Goal: Information Seeking & Learning: Learn about a topic

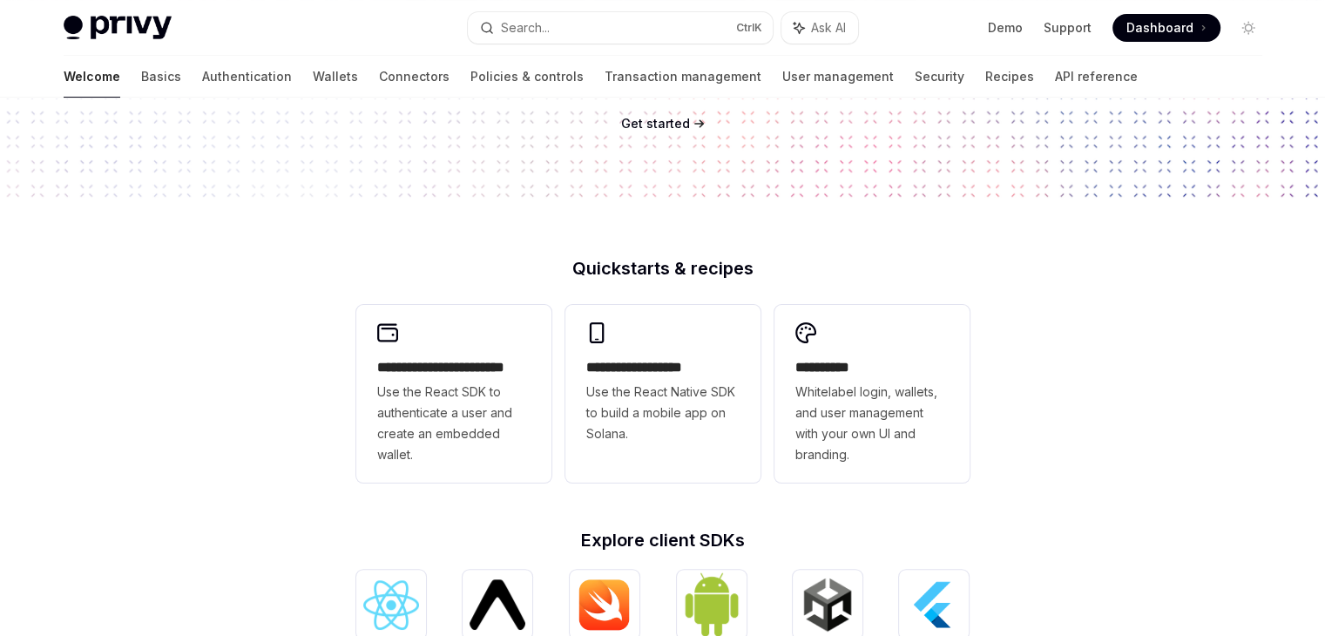
scroll to position [293, 0]
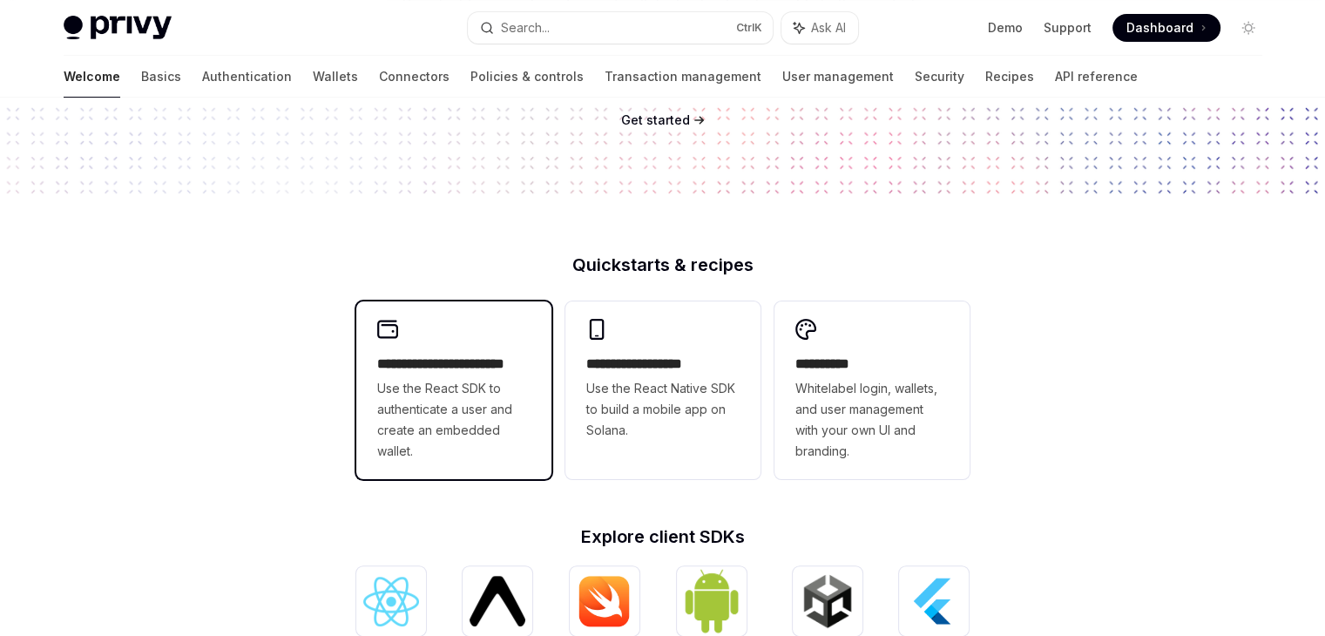
click at [517, 430] on span "Use the React SDK to authenticate a user and create an embedded wallet." at bounding box center [453, 420] width 153 height 84
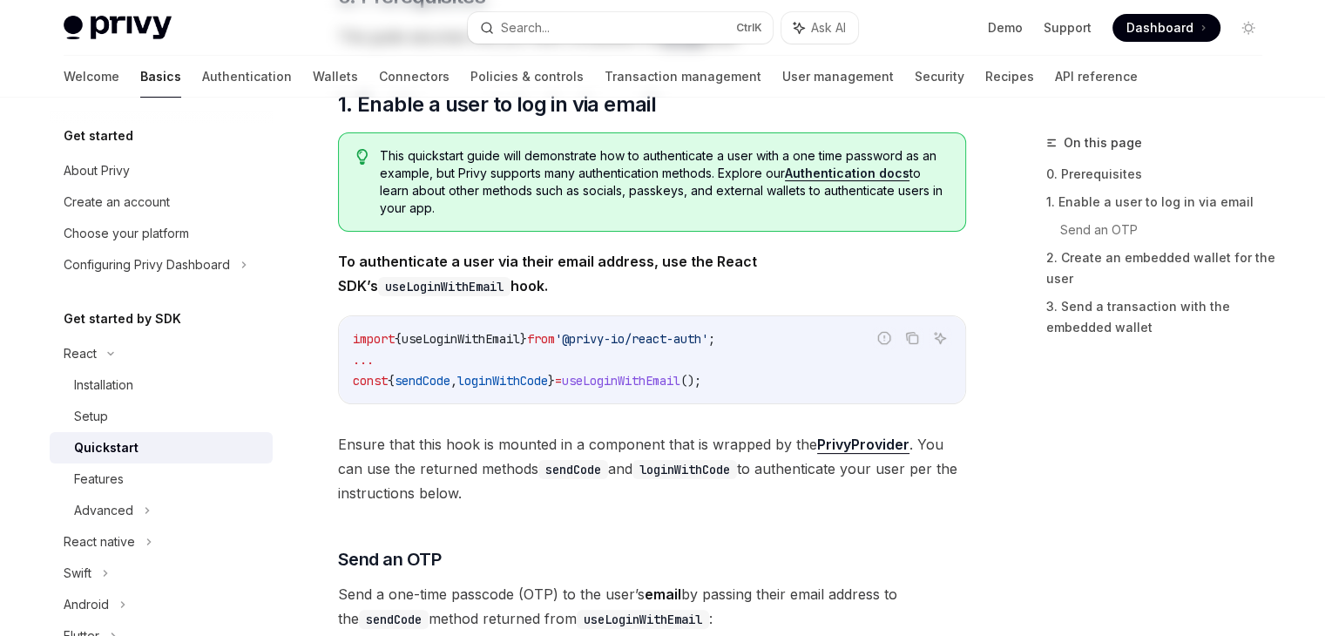
type textarea "*"
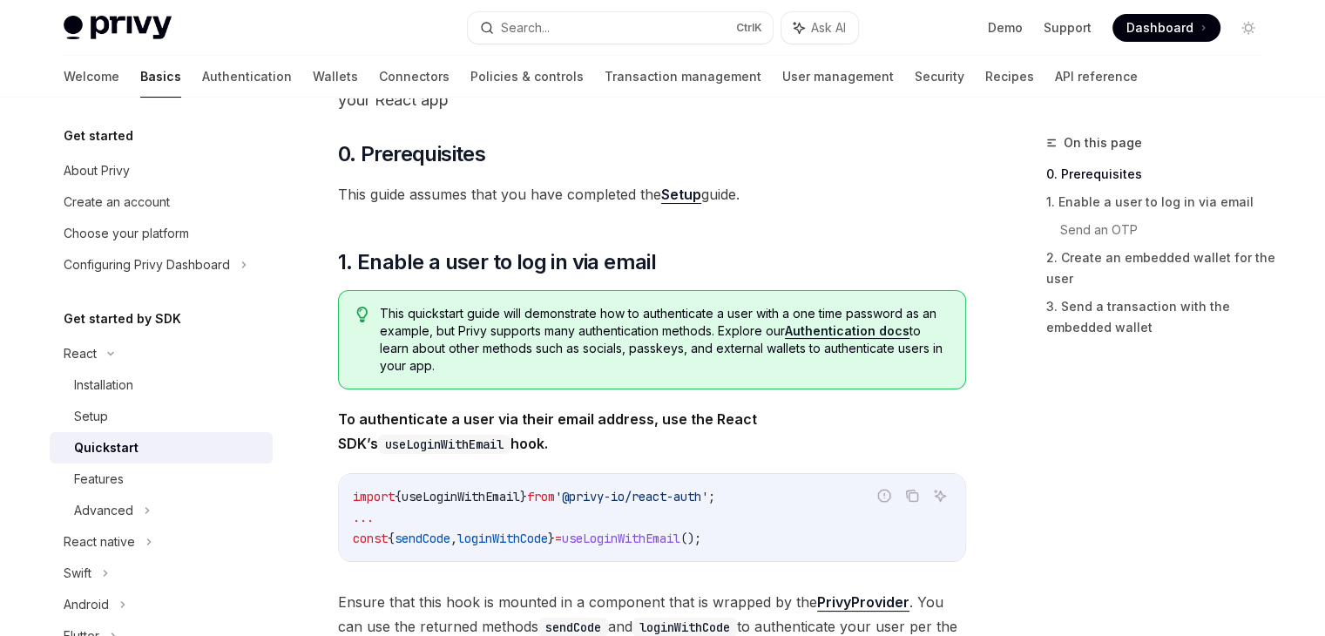
scroll to position [154, 0]
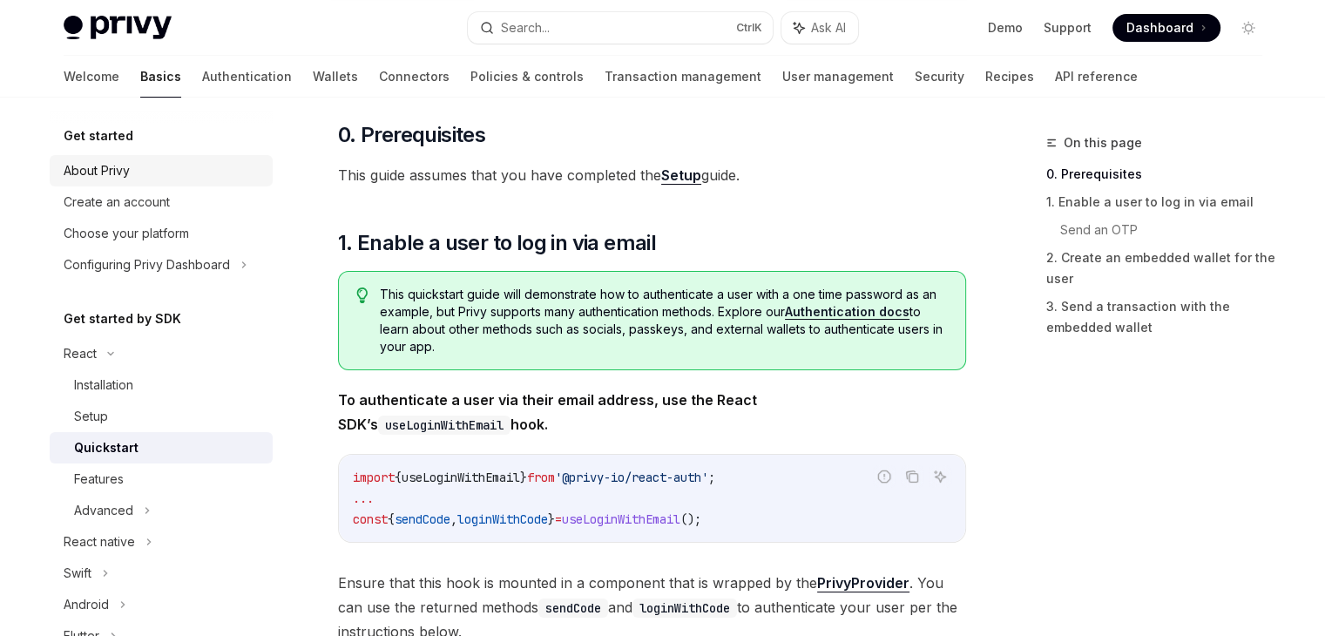
click at [103, 173] on div "About Privy" at bounding box center [97, 170] width 66 height 21
click at [119, 161] on div "About Privy" at bounding box center [97, 170] width 66 height 21
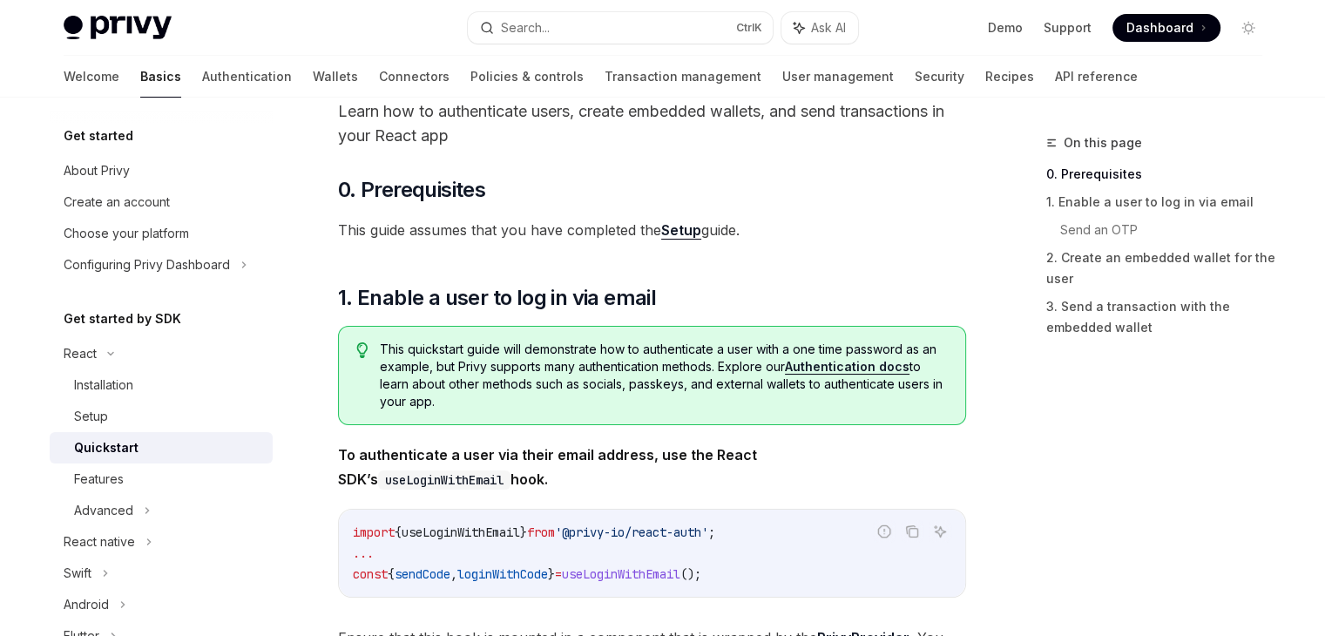
scroll to position [0, 0]
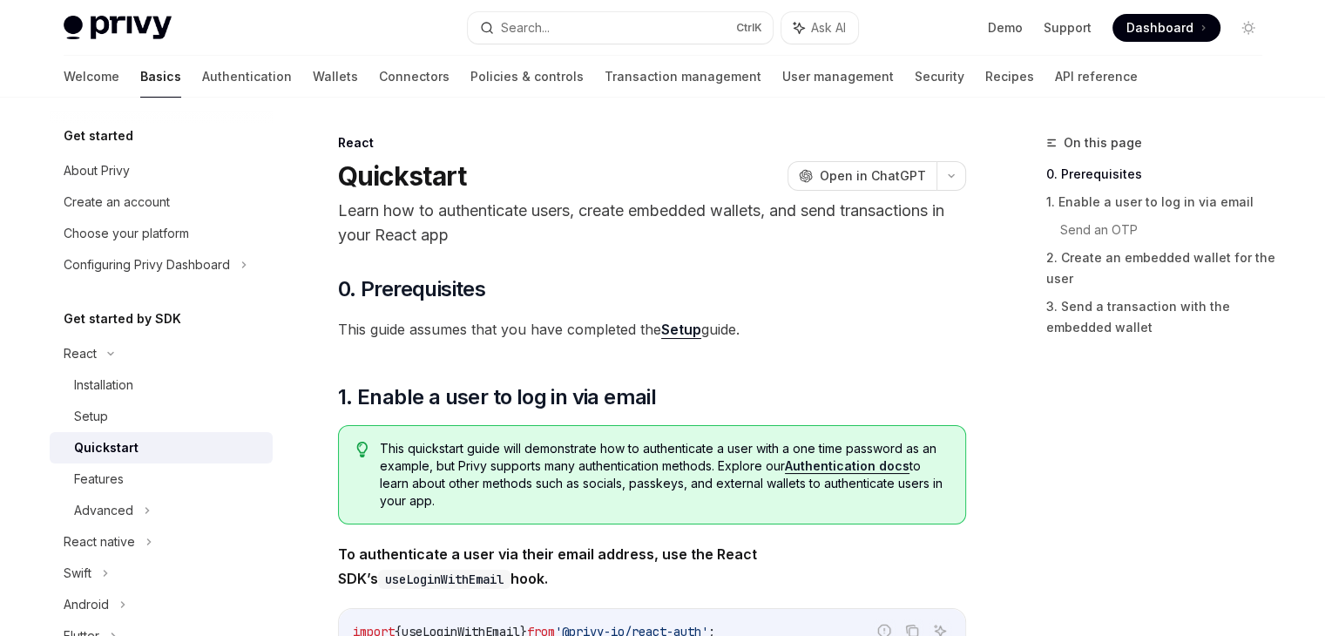
click at [106, 320] on h5 "Get started by SDK" at bounding box center [123, 318] width 118 height 21
click at [151, 221] on link "Choose your platform" at bounding box center [161, 233] width 223 height 31
click at [78, 144] on h5 "Get started" at bounding box center [99, 135] width 70 height 21
click at [138, 227] on div "Choose your platform" at bounding box center [126, 233] width 125 height 21
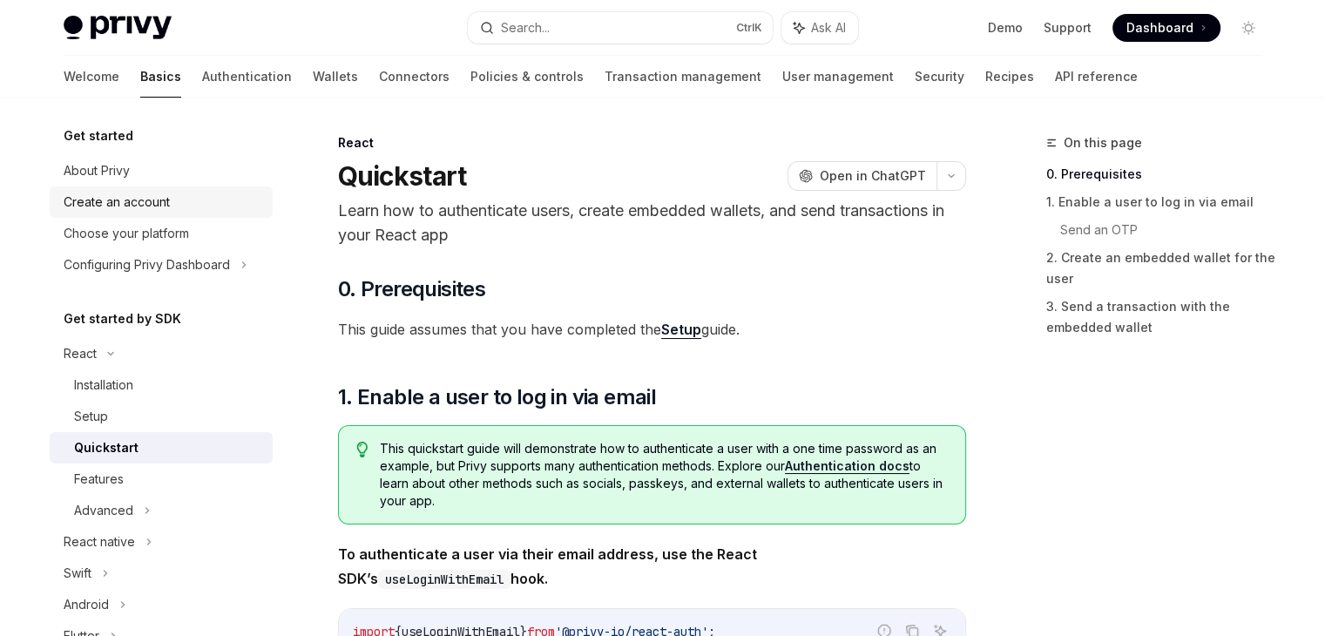
click at [128, 199] on div "Create an account" at bounding box center [117, 202] width 106 height 21
click at [105, 163] on div "About Privy" at bounding box center [97, 170] width 66 height 21
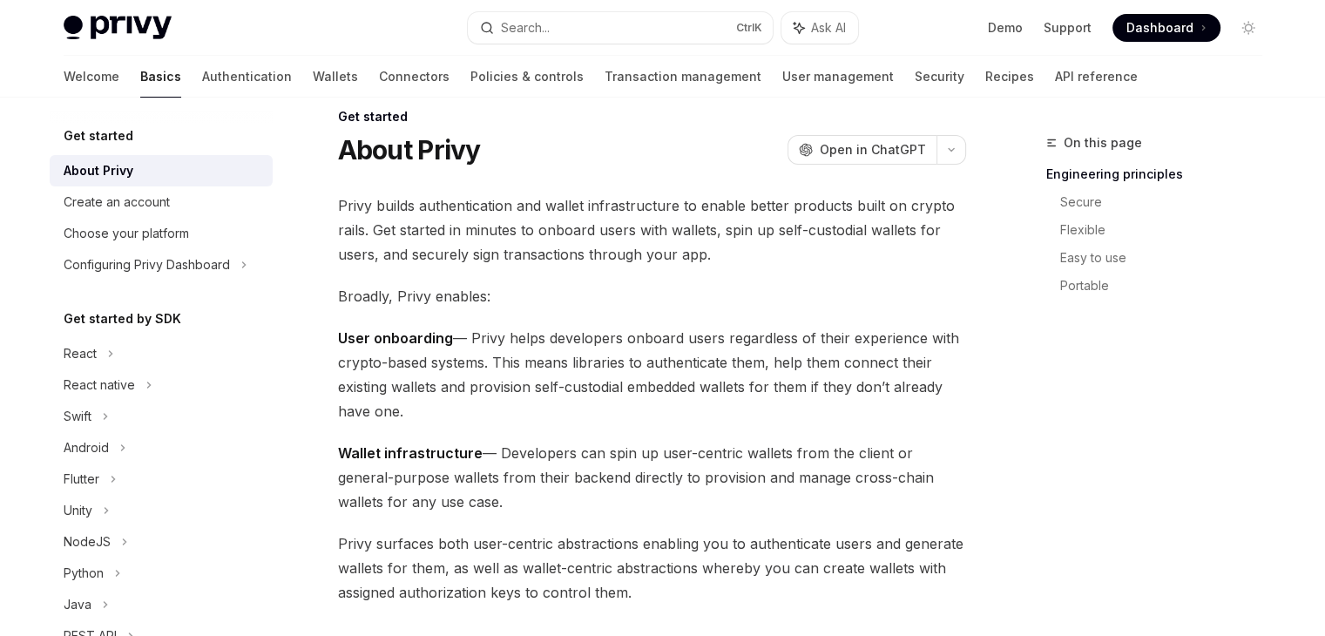
scroll to position [27, 0]
click at [473, 306] on span "Broadly, Privy enables:" at bounding box center [652, 295] width 628 height 24
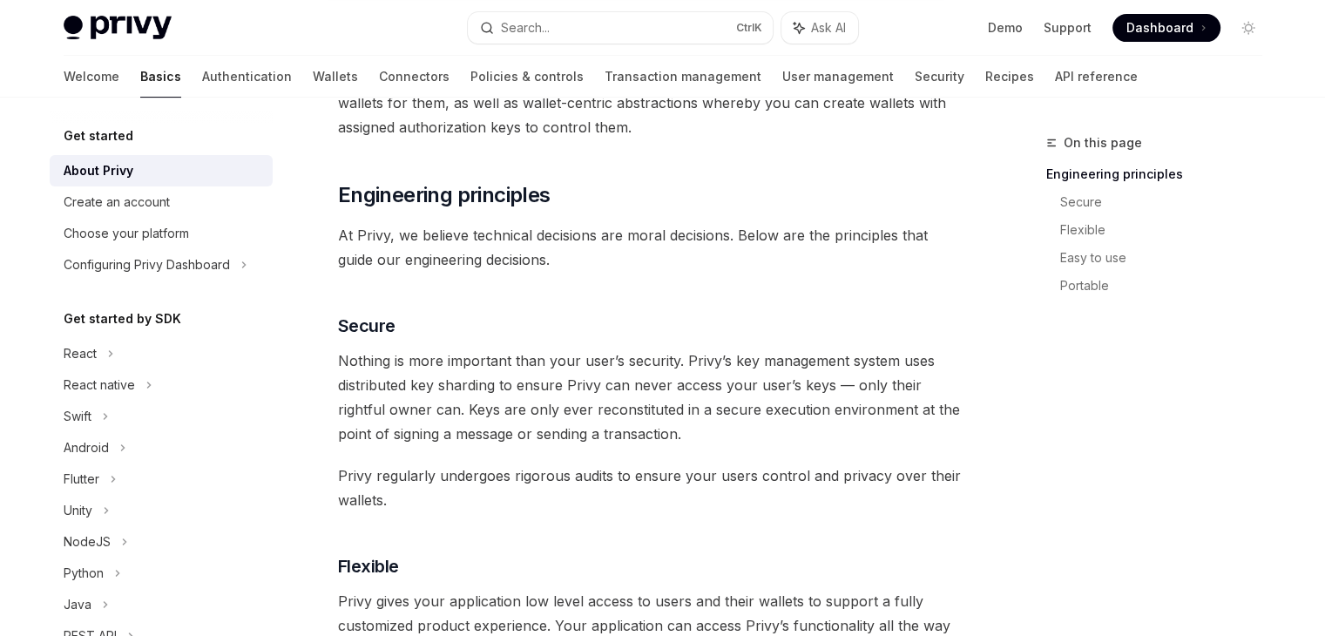
scroll to position [72, 0]
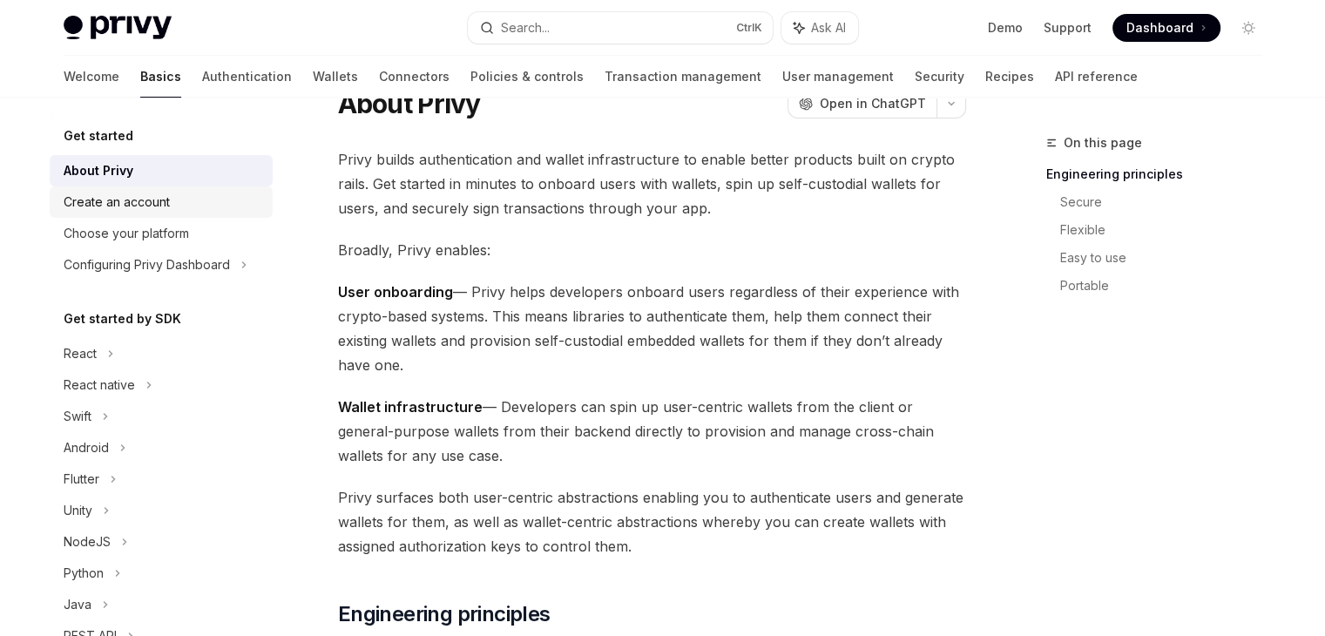
click at [148, 201] on div "Create an account" at bounding box center [117, 202] width 106 height 21
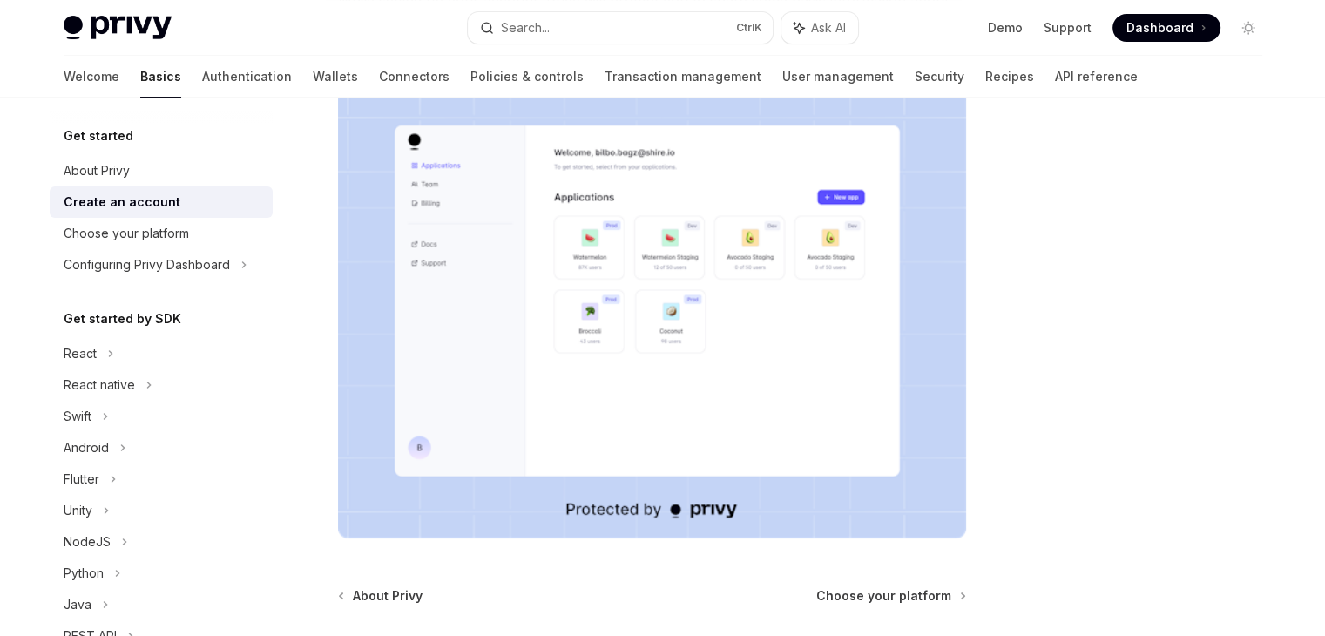
scroll to position [458, 0]
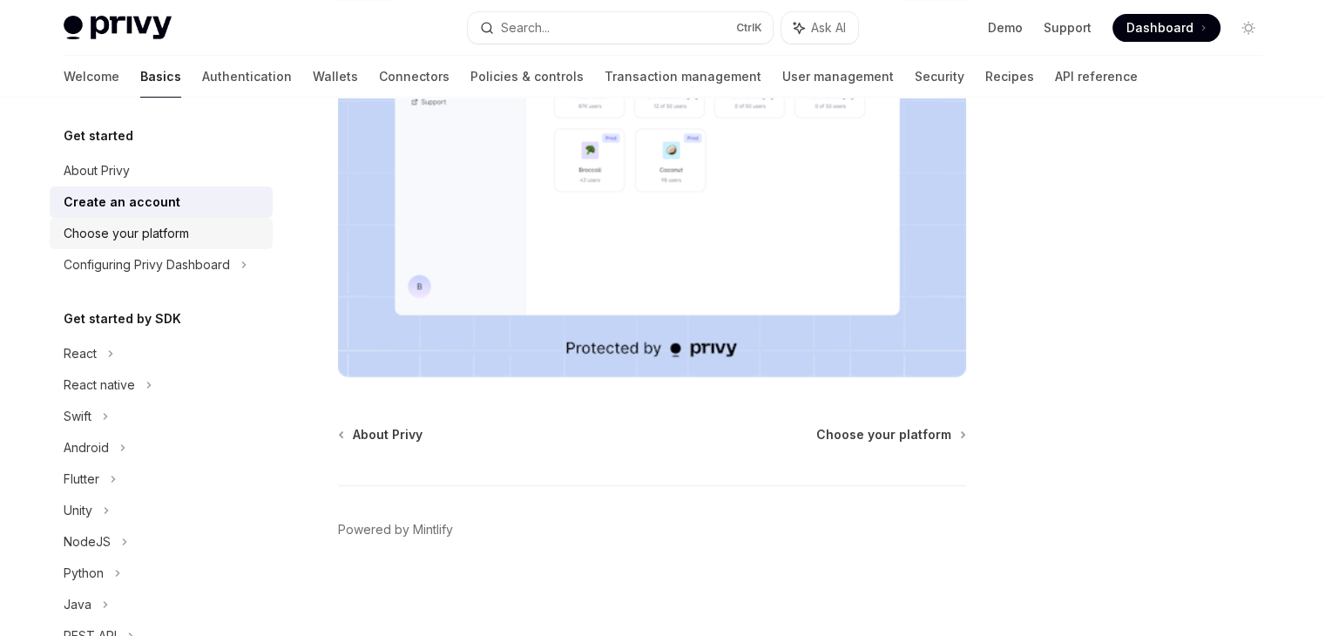
click at [146, 239] on div "Choose your platform" at bounding box center [126, 233] width 125 height 21
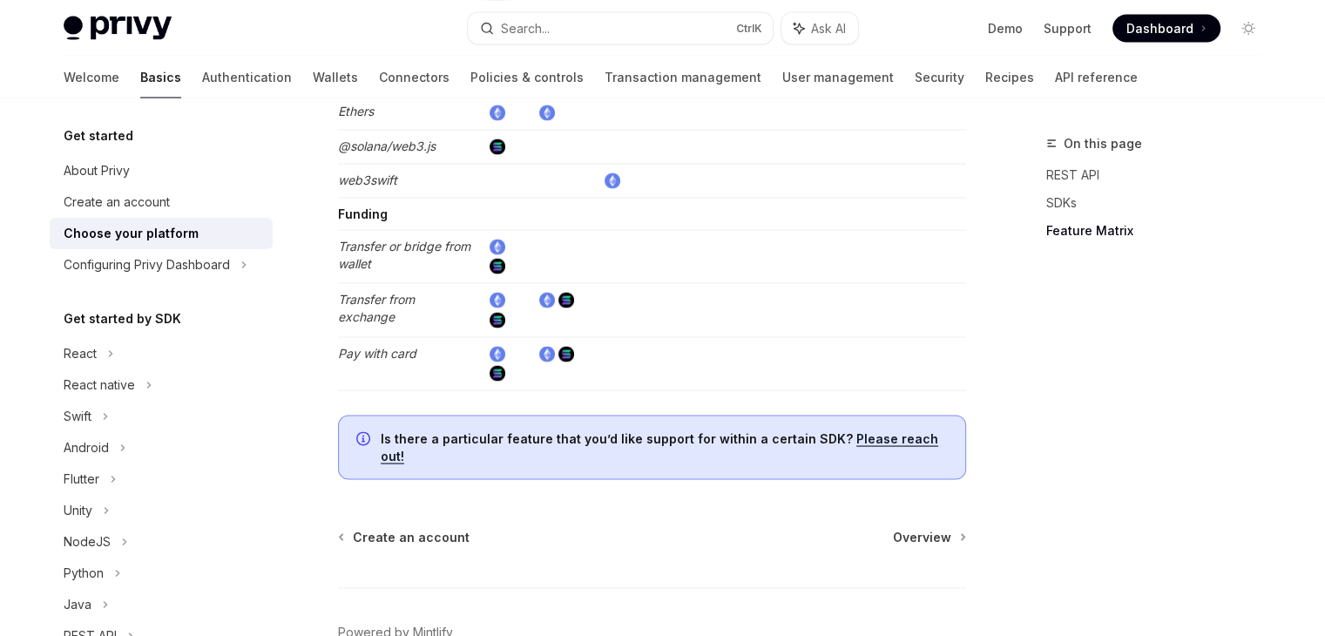
scroll to position [3305, 0]
click at [157, 265] on div "Configuring Privy Dashboard" at bounding box center [147, 264] width 166 height 21
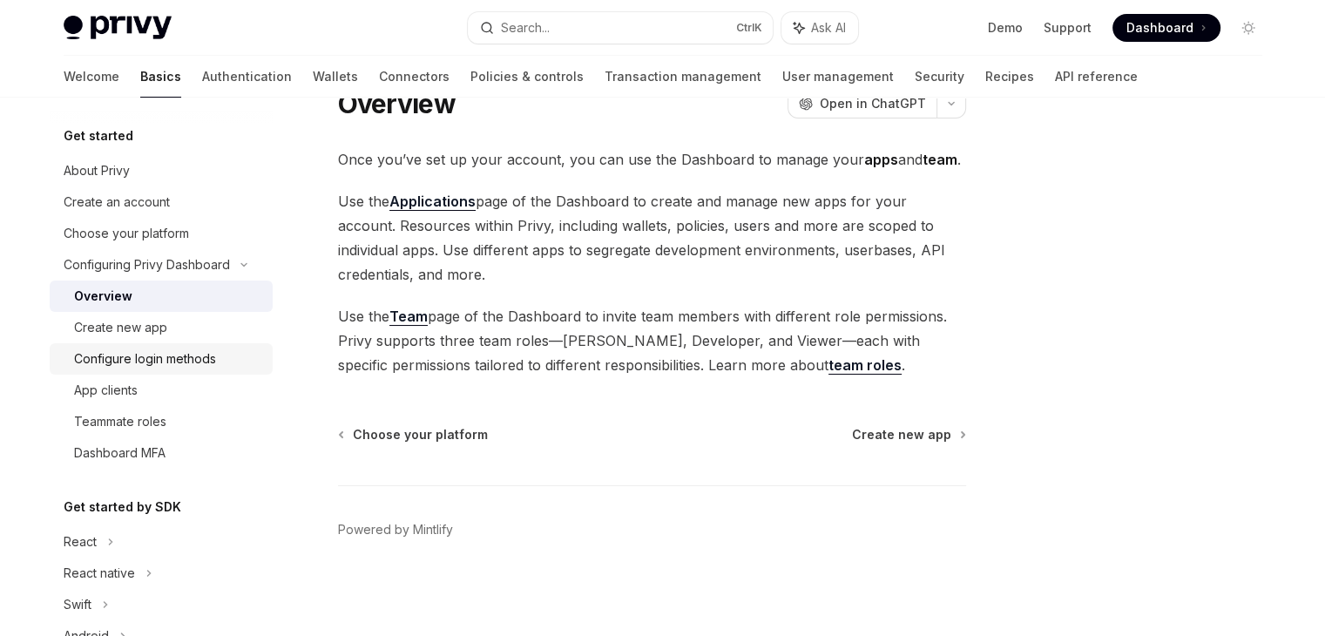
click at [143, 348] on div "Configure login methods" at bounding box center [145, 358] width 142 height 21
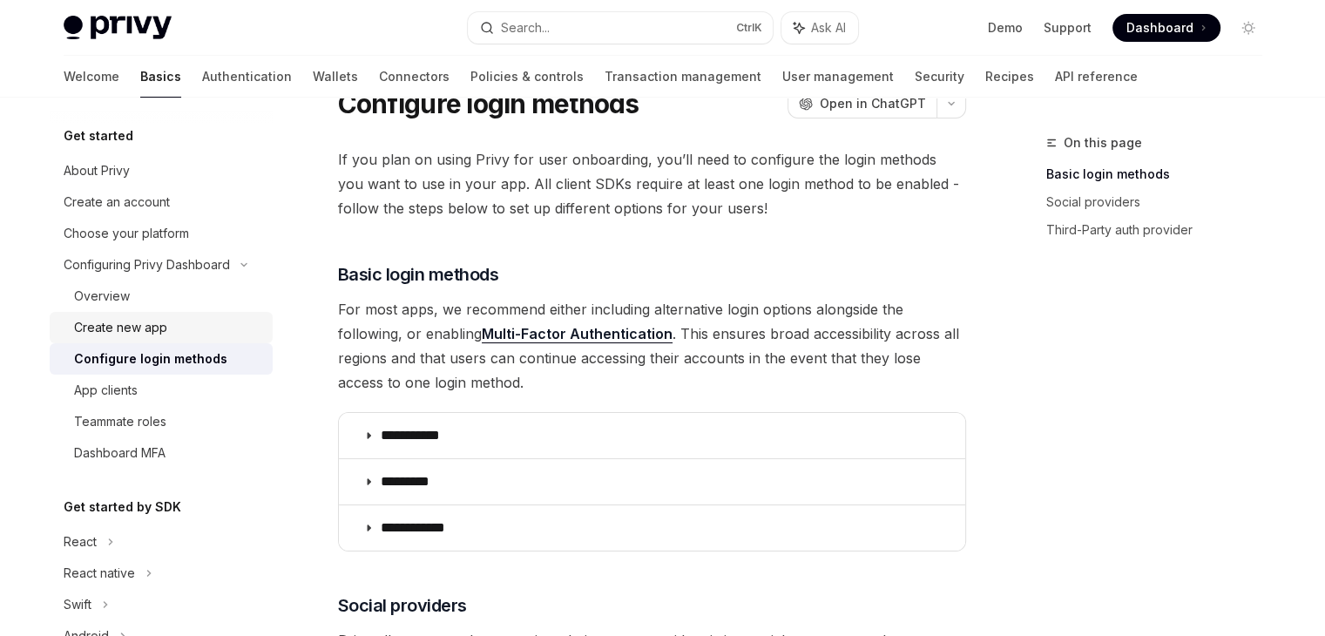
click at [149, 340] on link "Create new app" at bounding box center [161, 327] width 223 height 31
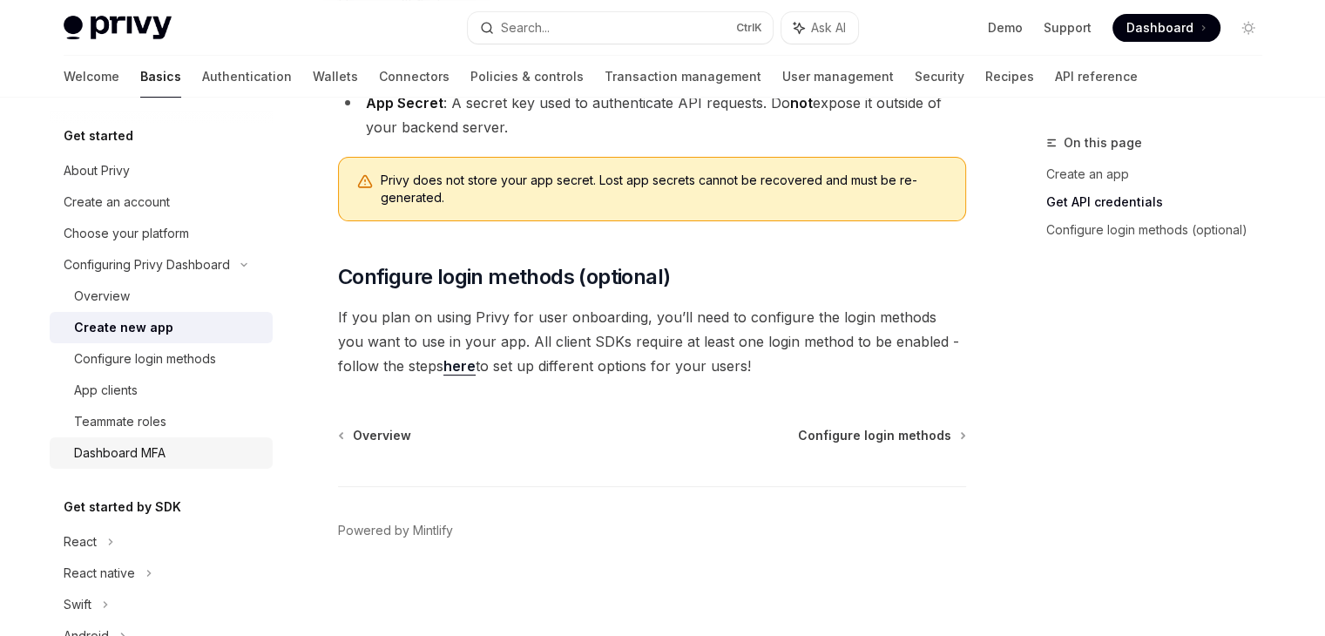
scroll to position [64, 0]
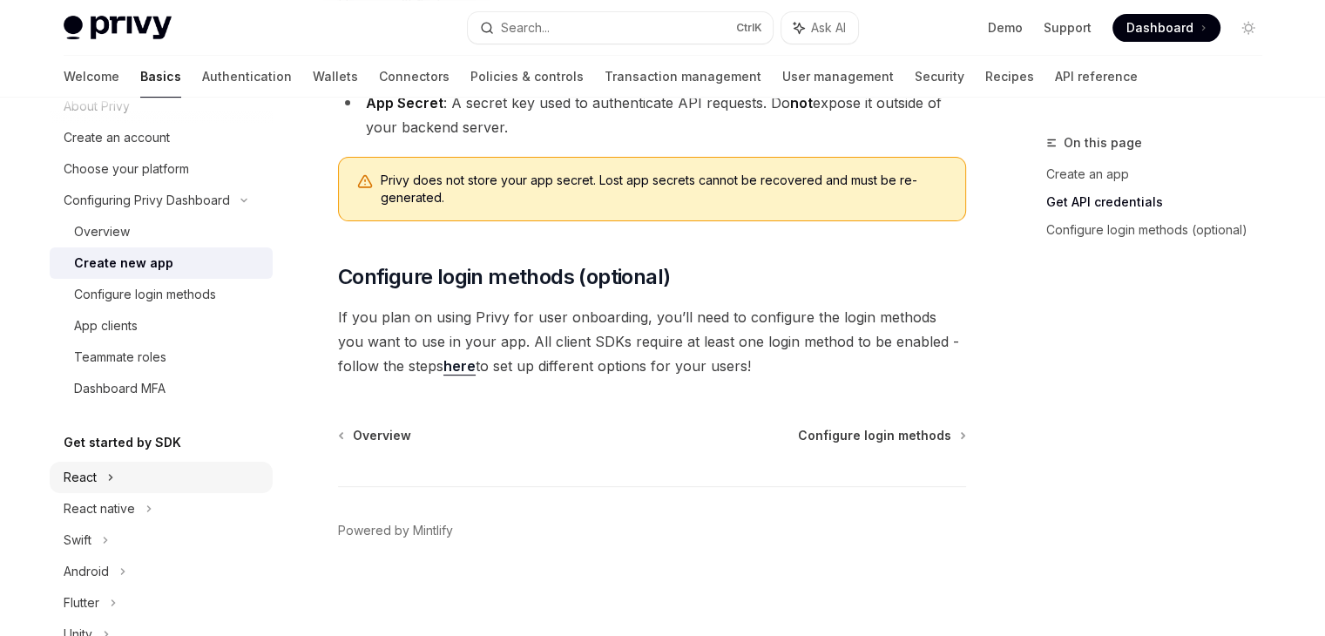
click at [94, 480] on div "React" at bounding box center [80, 477] width 33 height 21
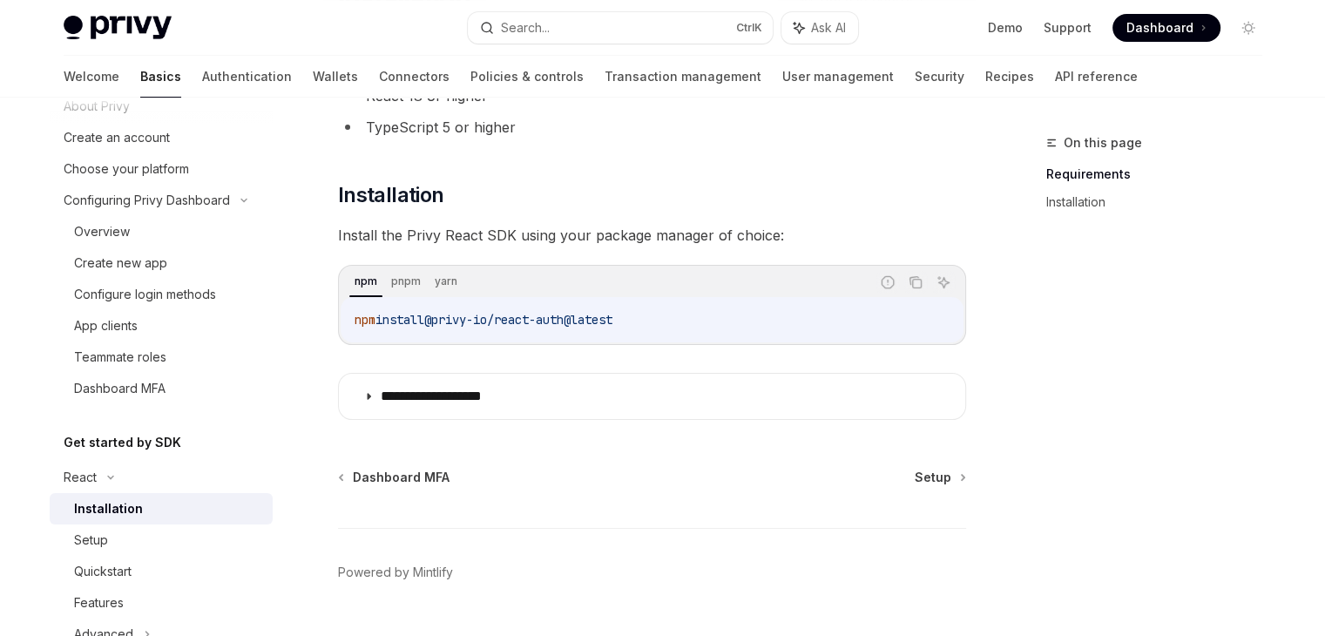
scroll to position [220, 0]
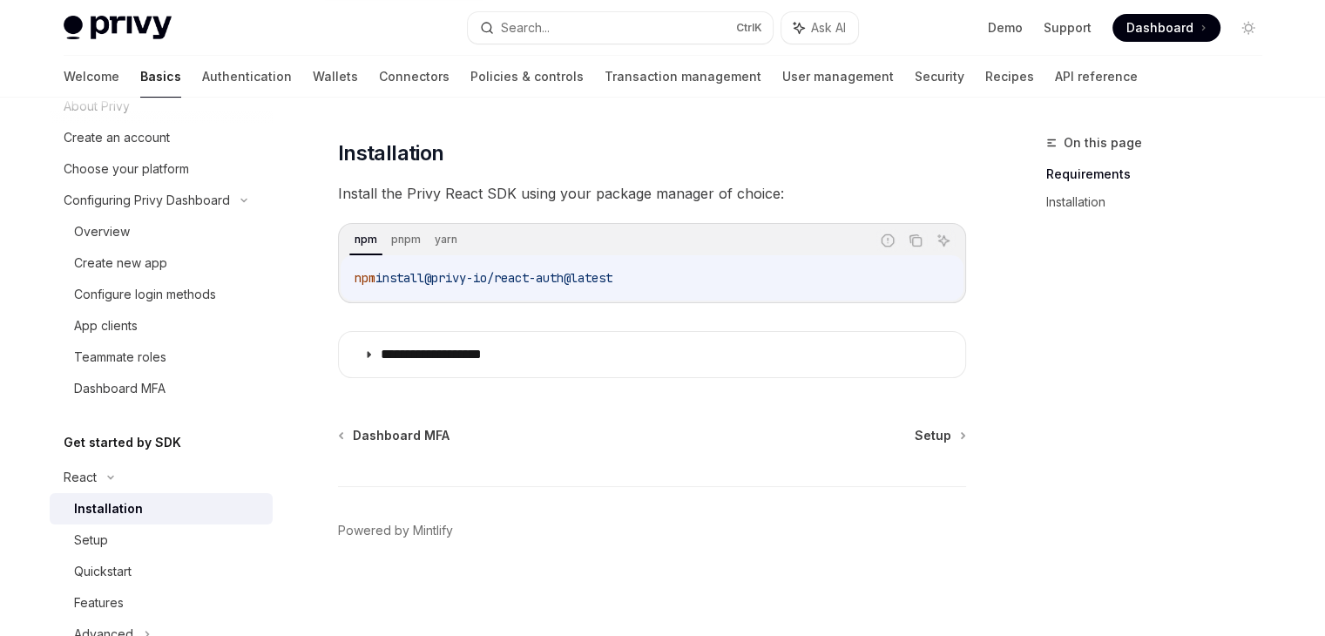
drag, startPoint x: 649, startPoint y: 287, endPoint x: 355, endPoint y: 276, distance: 293.8
click at [355, 276] on code "npm install @privy-io/react-auth@latest" at bounding box center [652, 277] width 595 height 21
copy span "npm install @privy-io/react-auth@latest"
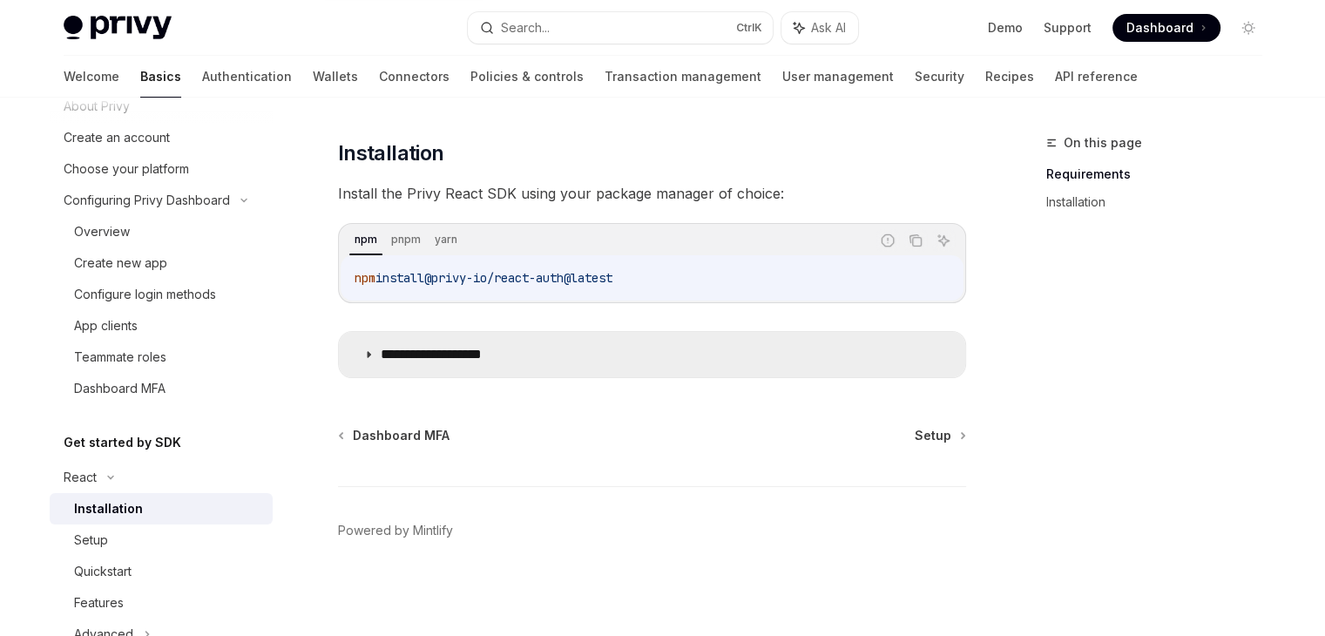
click at [499, 366] on summary "**********" at bounding box center [652, 354] width 626 height 45
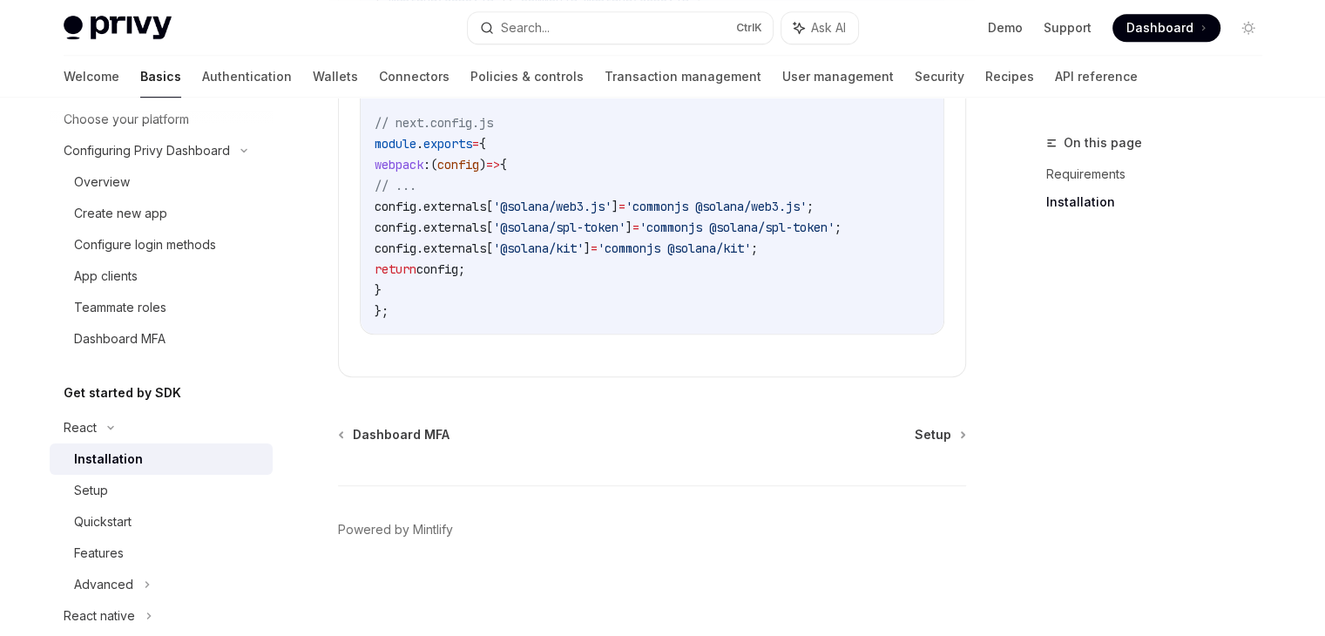
scroll to position [118, 0]
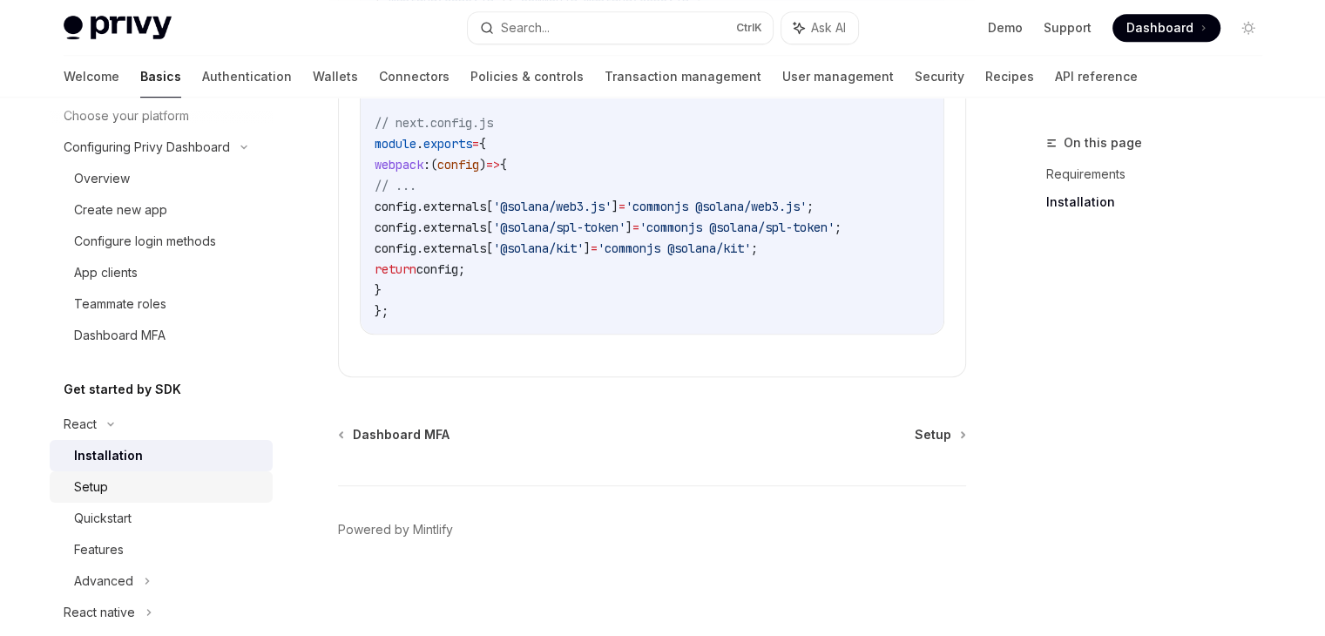
click at [129, 480] on div "Setup" at bounding box center [168, 487] width 188 height 21
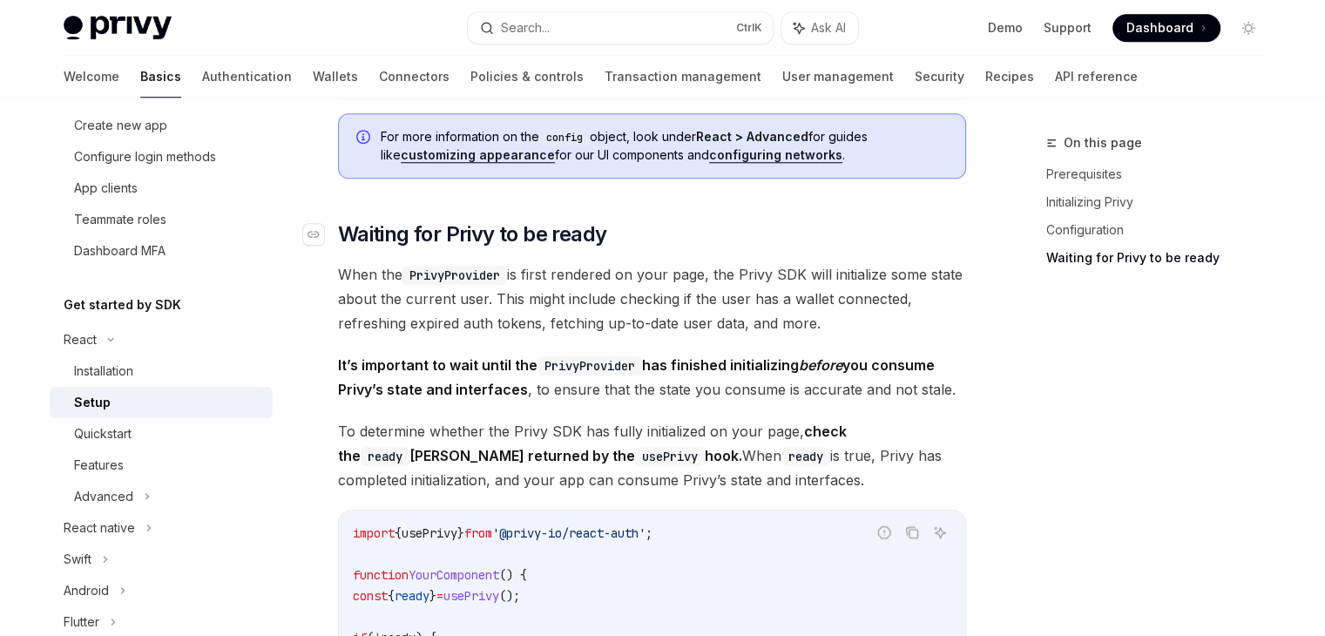
scroll to position [1697, 0]
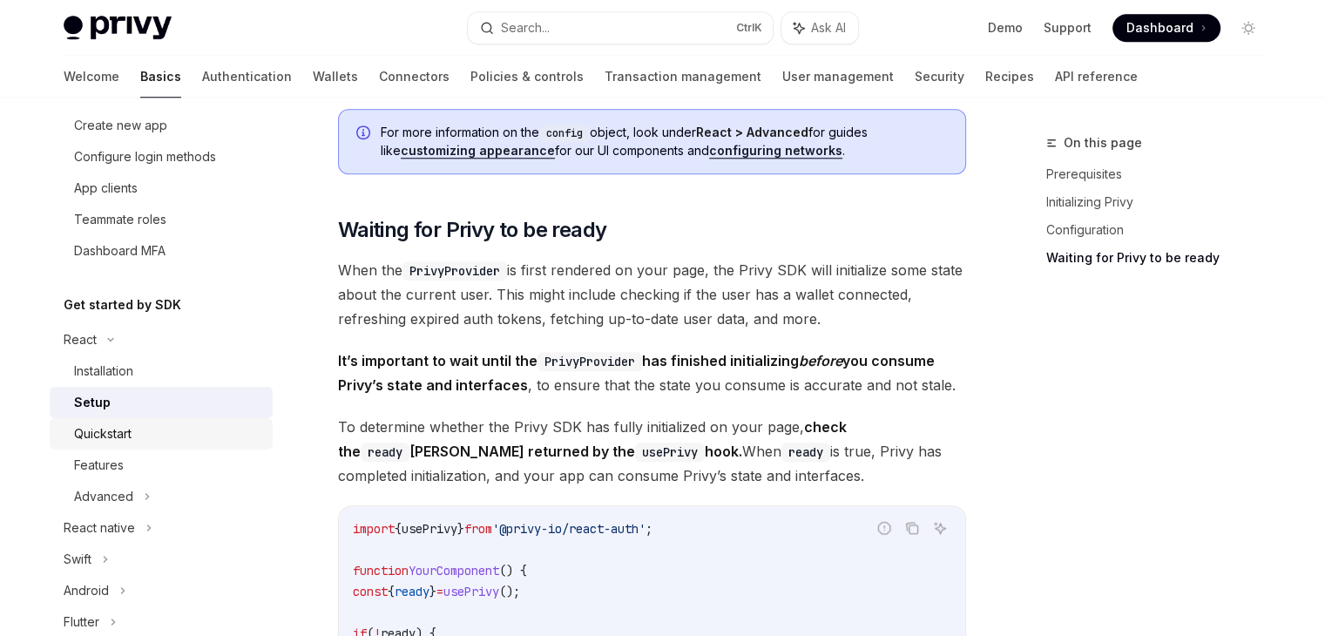
click at [98, 433] on div "Quickstart" at bounding box center [103, 433] width 58 height 21
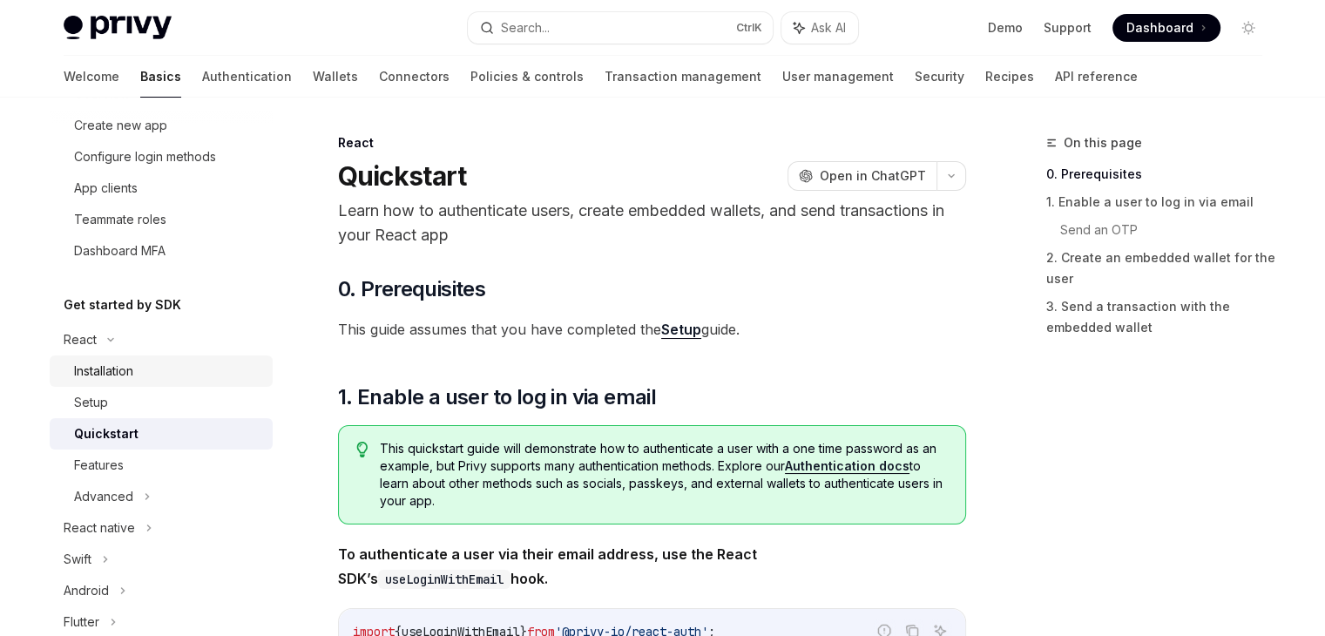
click at [106, 371] on div "Installation" at bounding box center [103, 371] width 59 height 21
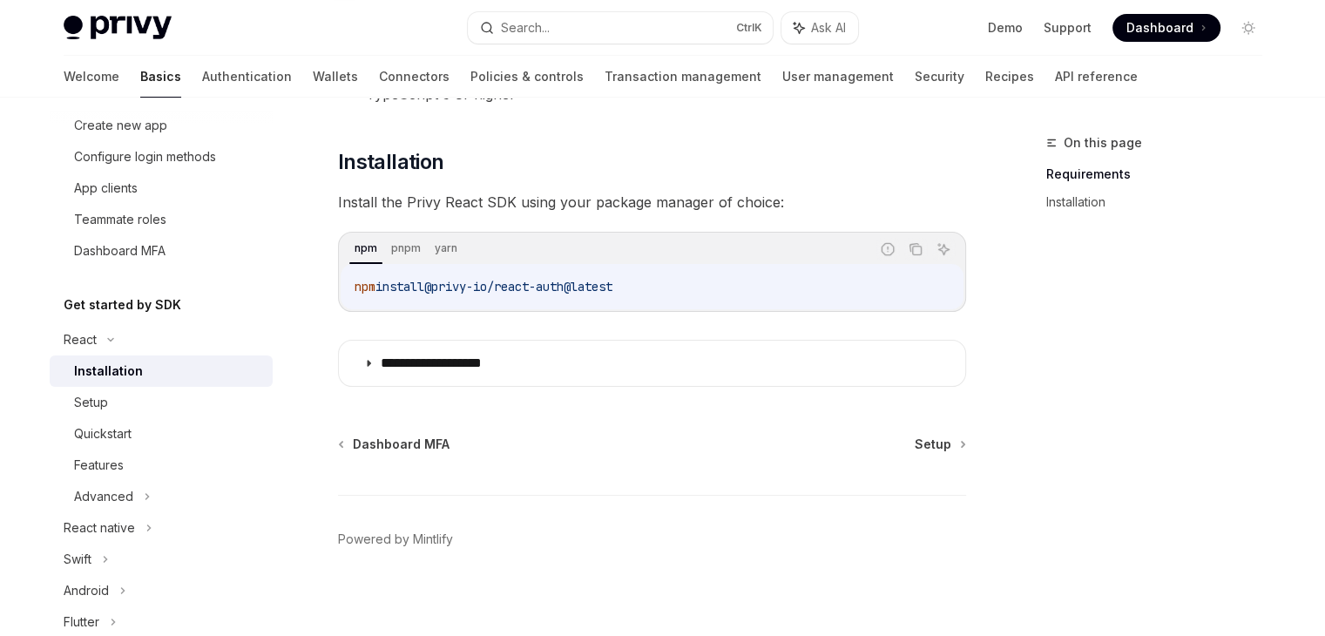
scroll to position [220, 0]
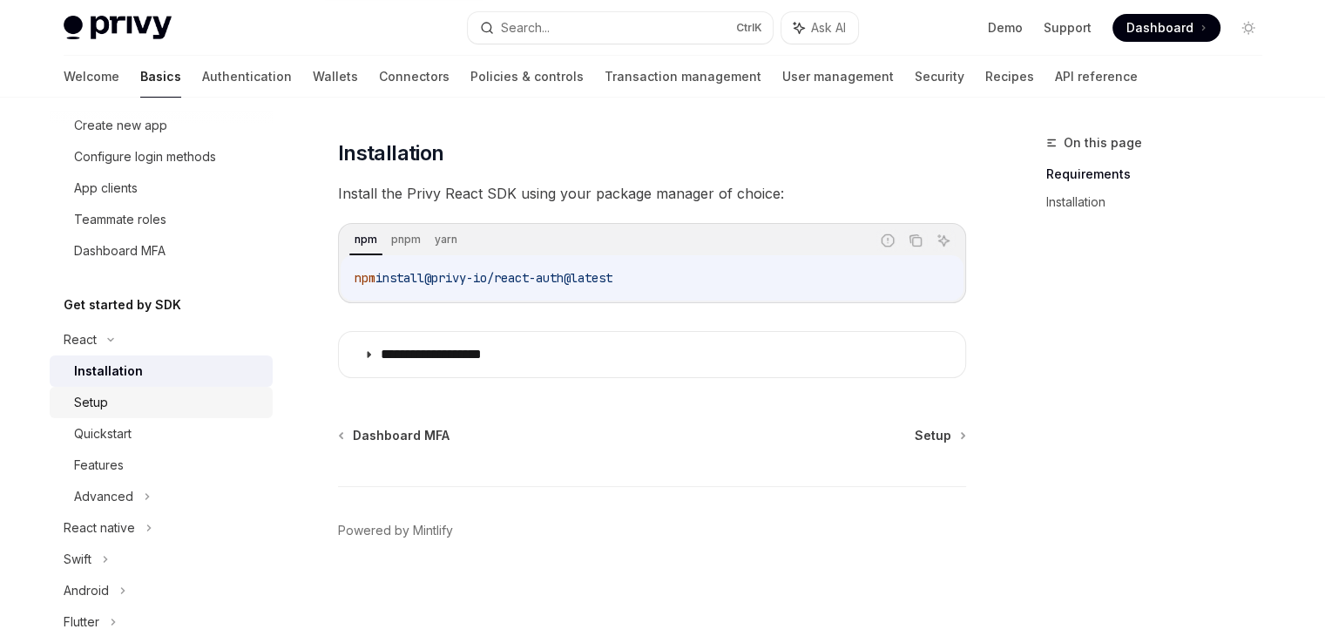
click at [132, 400] on div "Setup" at bounding box center [168, 402] width 188 height 21
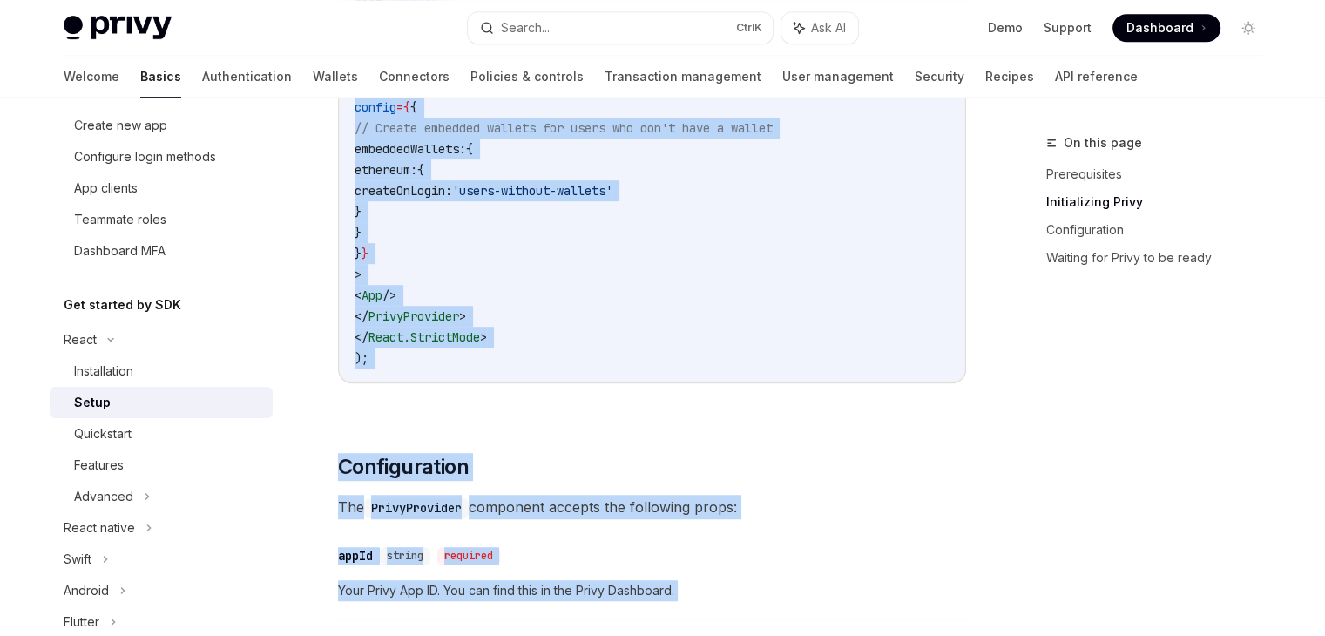
scroll to position [1059, 0]
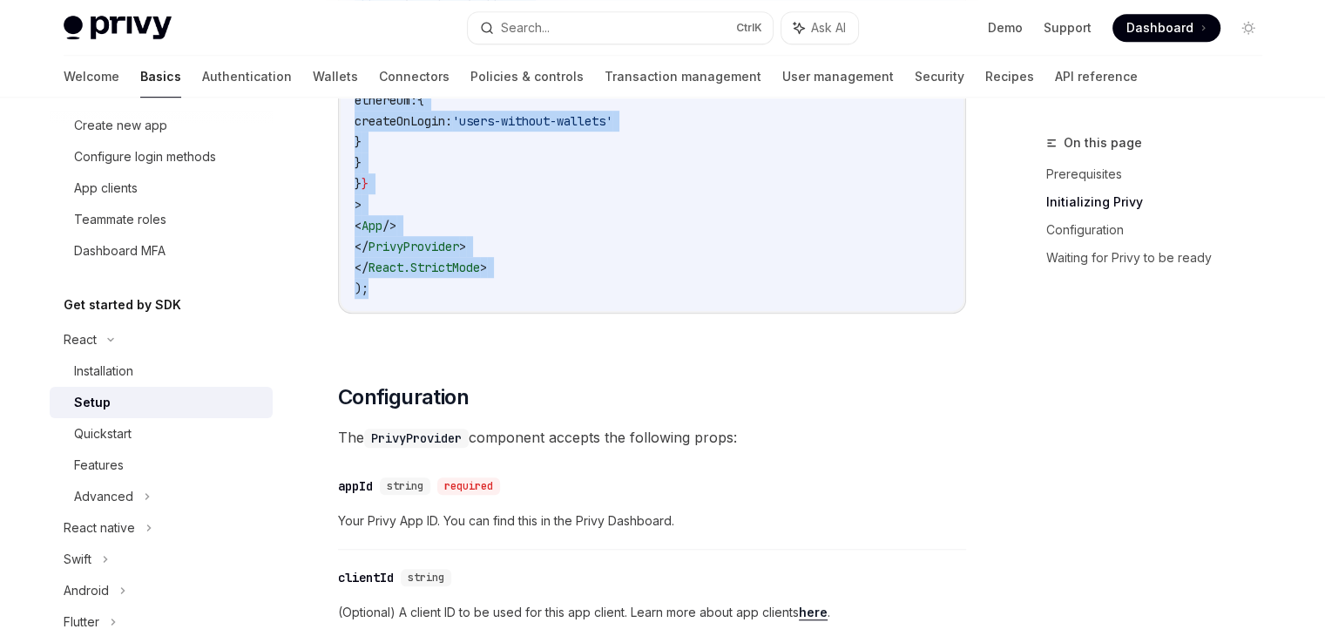
drag, startPoint x: 352, startPoint y: 276, endPoint x: 415, endPoint y: 286, distance: 63.5
copy code "import { PrivyProvider } from '@privy-io/react-auth' ; import App from './App' …"
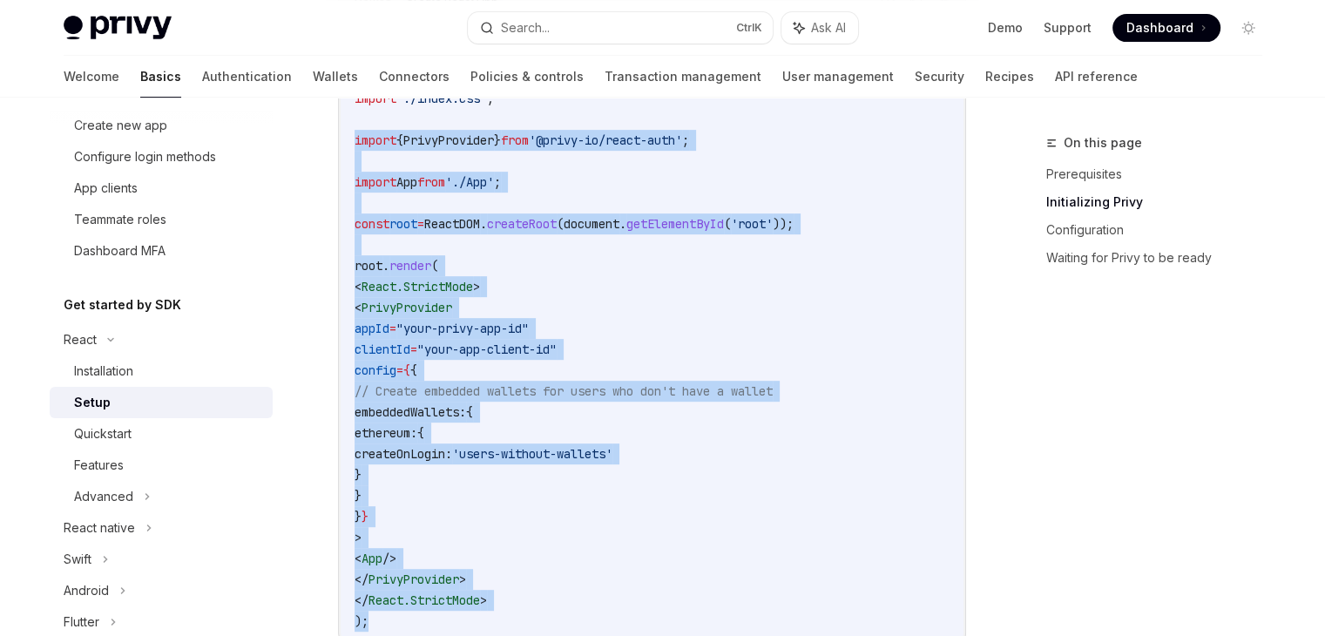
scroll to position [708, 0]
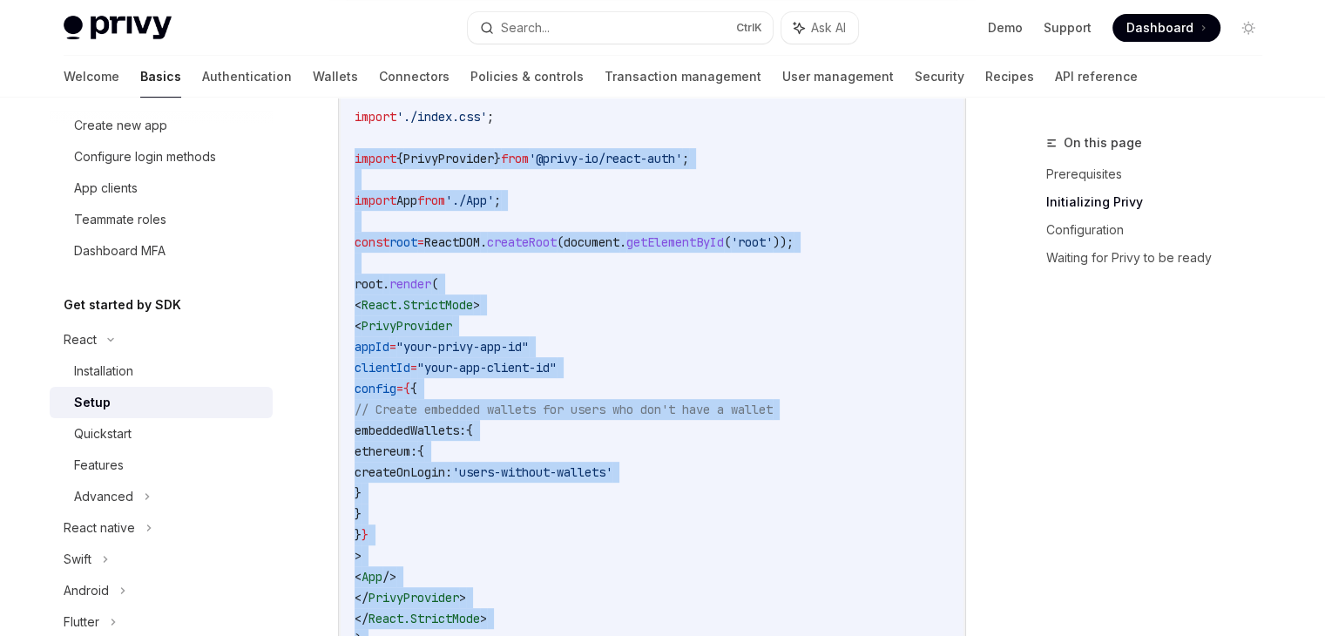
click at [599, 276] on code "import React from 'react' ; import ReactDOM from 'react-dom/client' ; import '.…" at bounding box center [652, 347] width 595 height 606
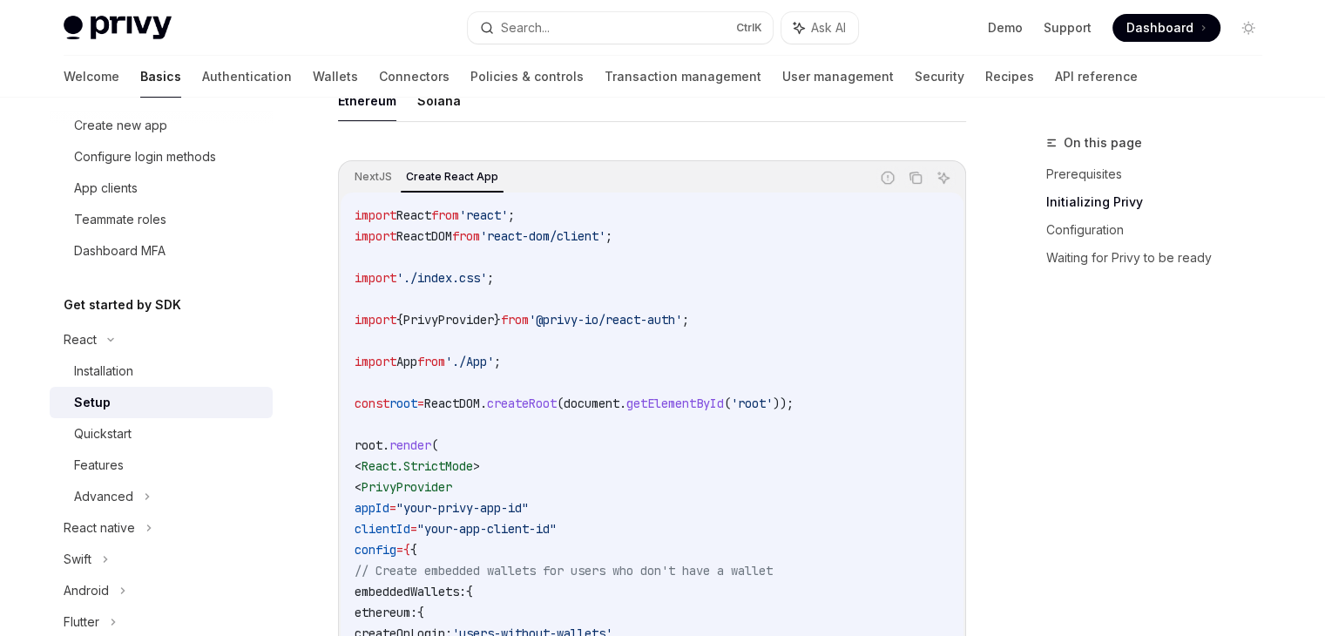
scroll to position [547, 0]
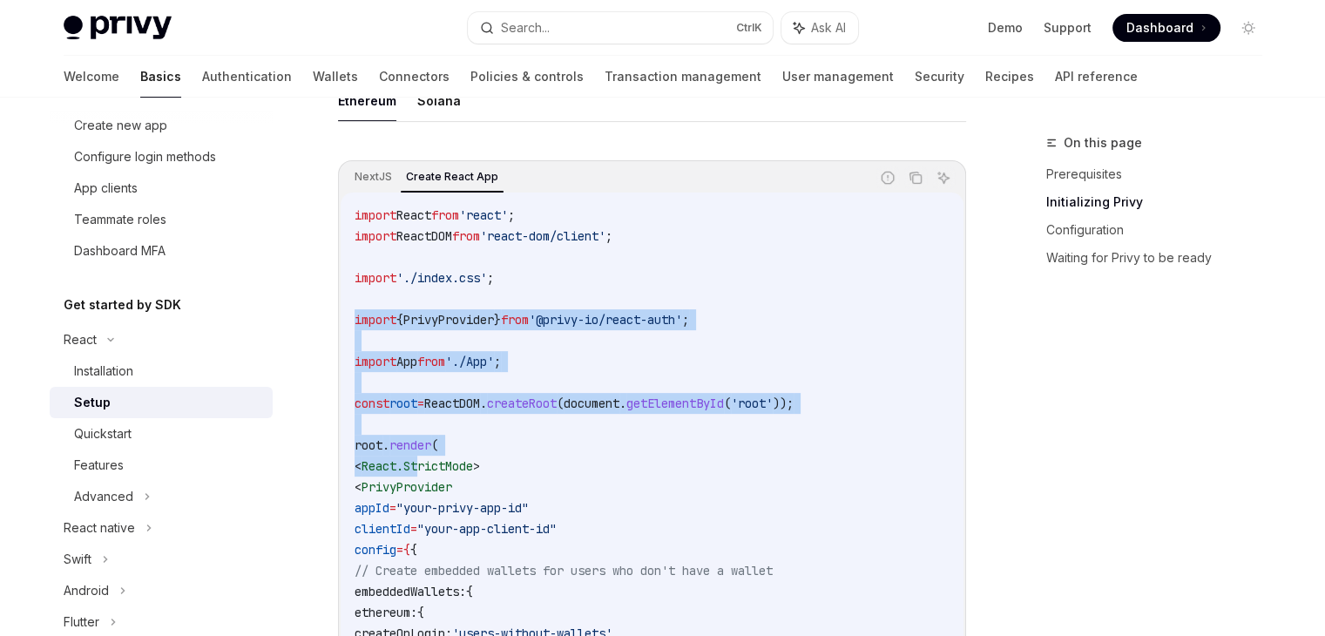
drag, startPoint x: 355, startPoint y: 315, endPoint x: 433, endPoint y: 457, distance: 161.8
click at [433, 457] on code "import React from 'react' ; import ReactDOM from 'react-dom/client' ; import '.…" at bounding box center [652, 508] width 595 height 606
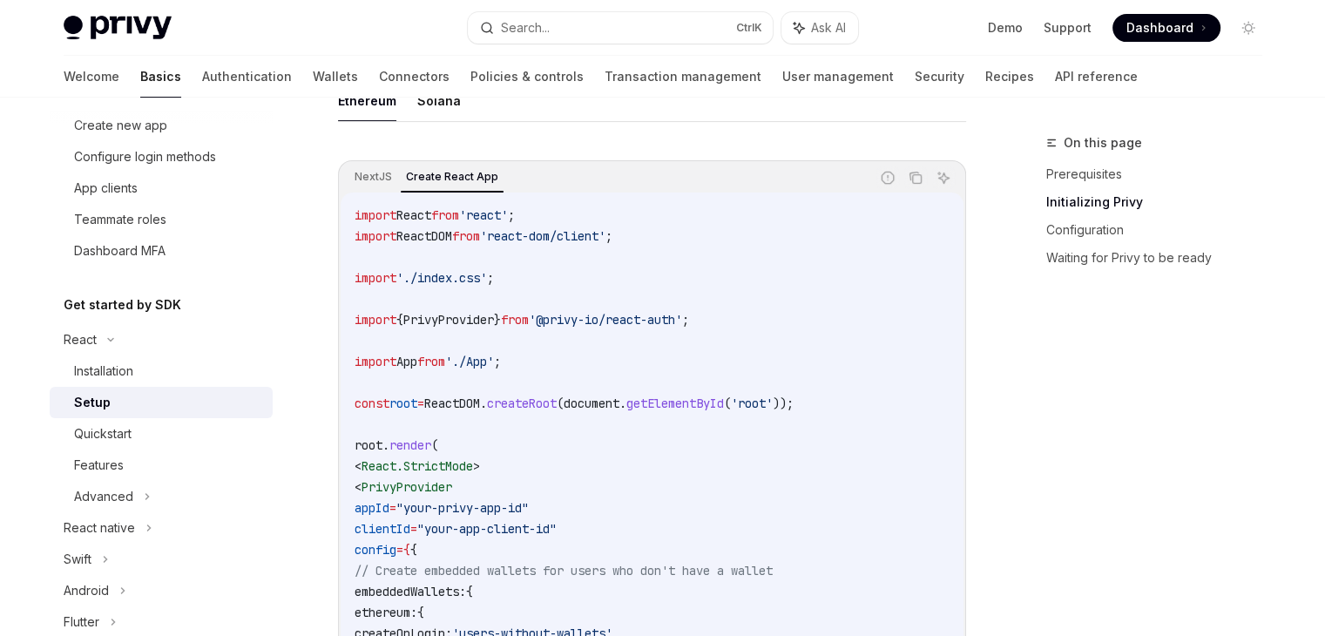
click at [480, 459] on span ">" at bounding box center [476, 466] width 7 height 16
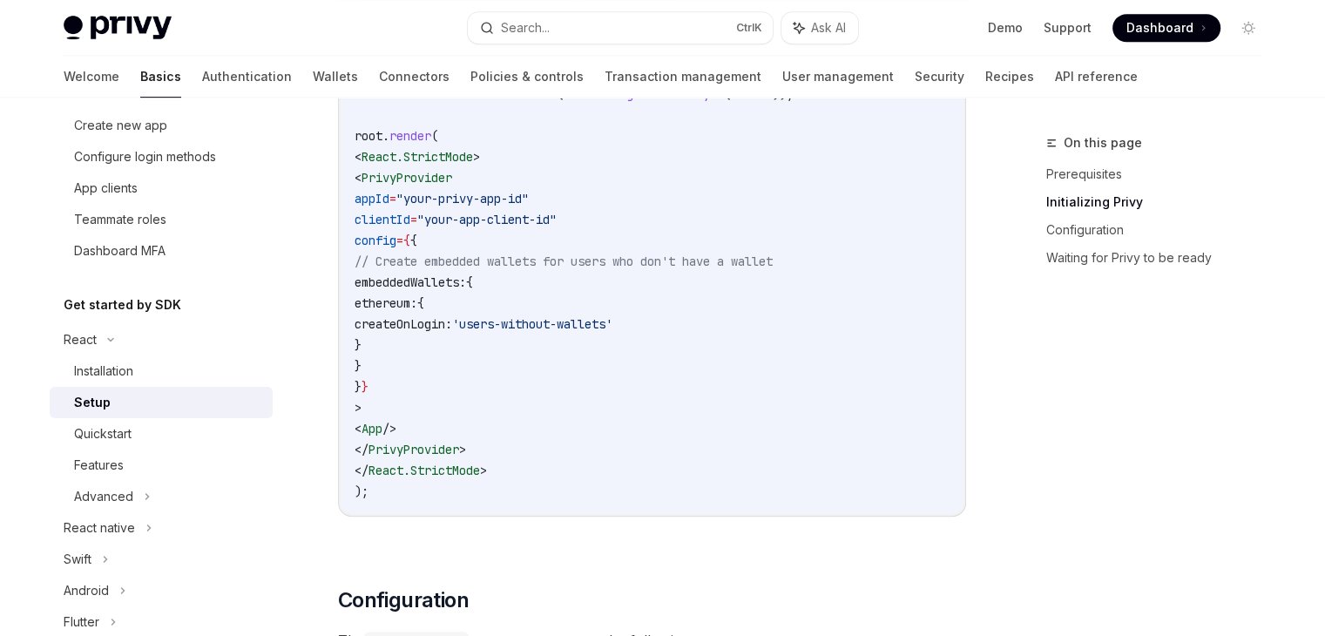
scroll to position [891, 0]
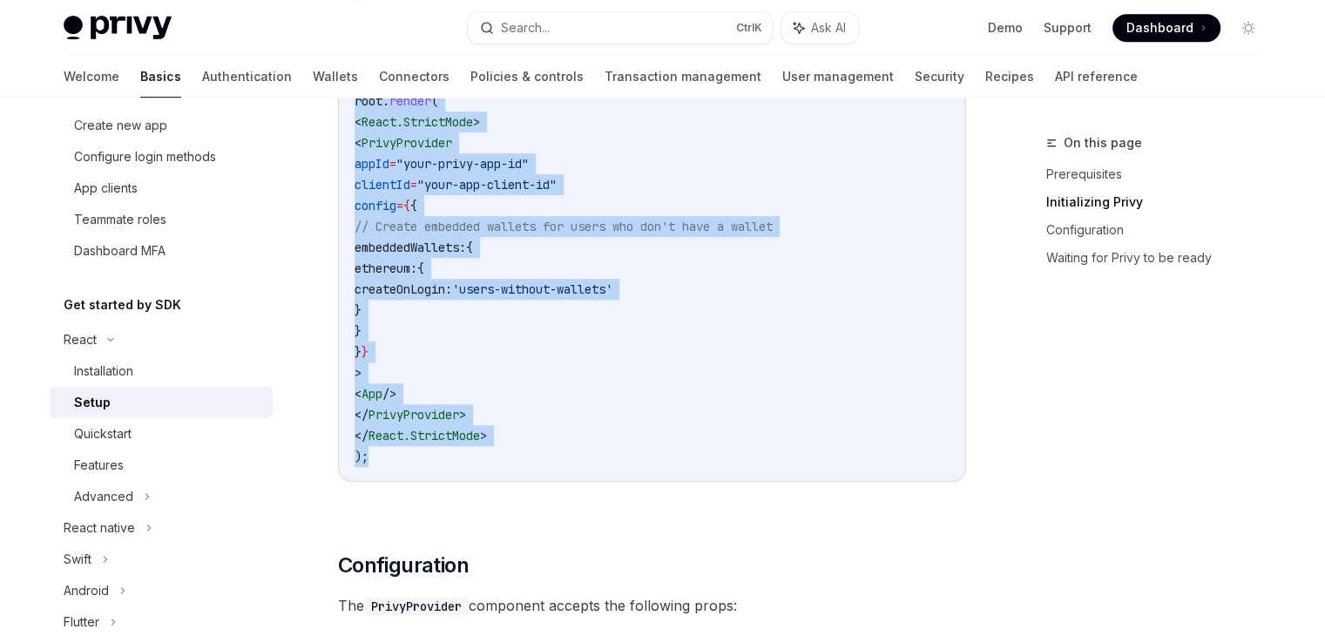
drag, startPoint x: 355, startPoint y: 162, endPoint x: 432, endPoint y: 453, distance: 301.1
click at [432, 453] on code "import React from 'react' ; import ReactDOM from 'react-dom/client' ; import '.…" at bounding box center [652, 164] width 595 height 606
copy code "import { PrivyProvider } from '@privy-io/react-auth' ; import App from './App' …"
click at [516, 383] on code "import React from 'react' ; import ReactDOM from 'react-dom/client' ; import '.…" at bounding box center [652, 164] width 595 height 606
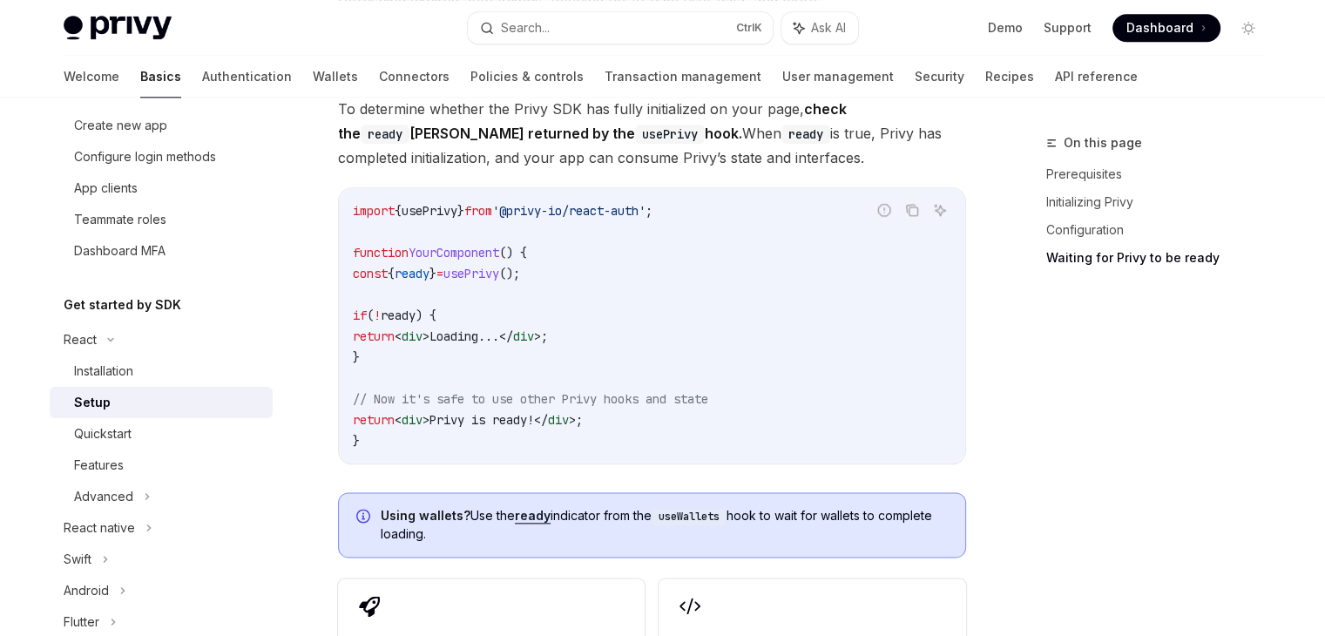
scroll to position [1876, 0]
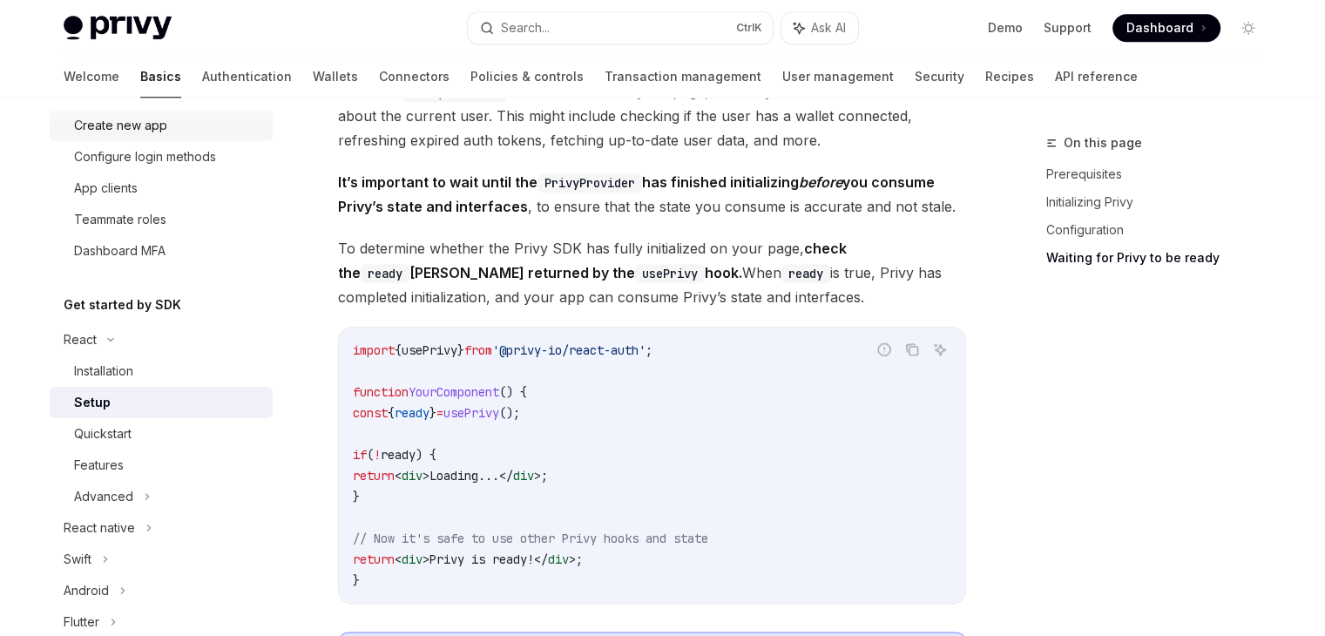
click at [146, 130] on div "Create new app" at bounding box center [120, 125] width 93 height 21
type textarea "*"
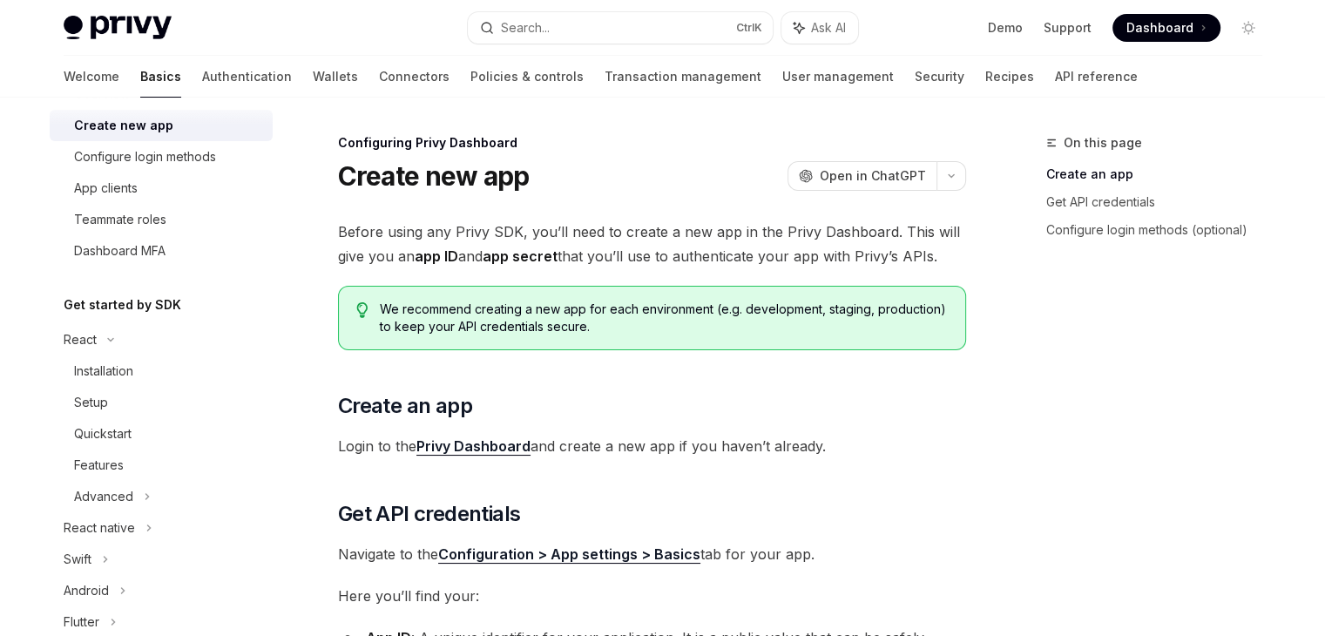
click at [474, 447] on link "Privy Dashboard" at bounding box center [473, 446] width 114 height 18
